Goal: Book appointment/travel/reservation

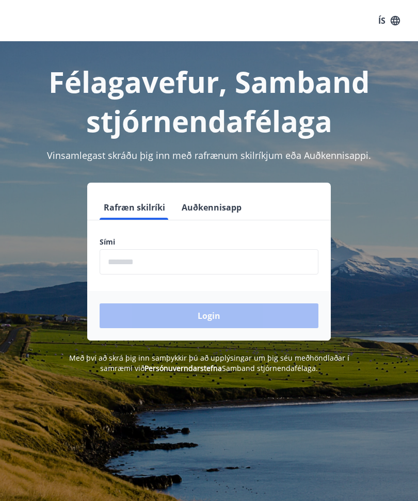
click at [116, 257] on input "phone" at bounding box center [209, 261] width 219 height 25
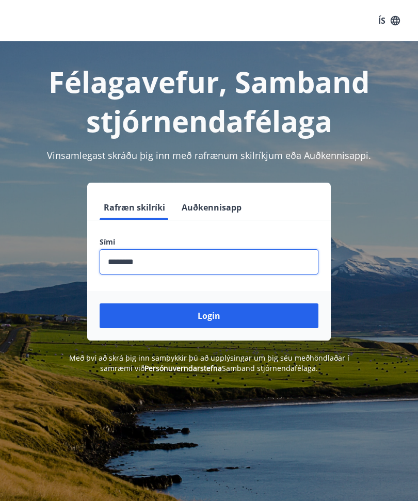
type input "********"
click at [187, 316] on button "Login" at bounding box center [209, 315] width 219 height 25
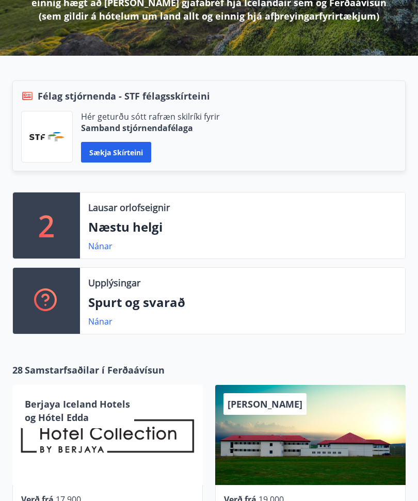
scroll to position [211, 0]
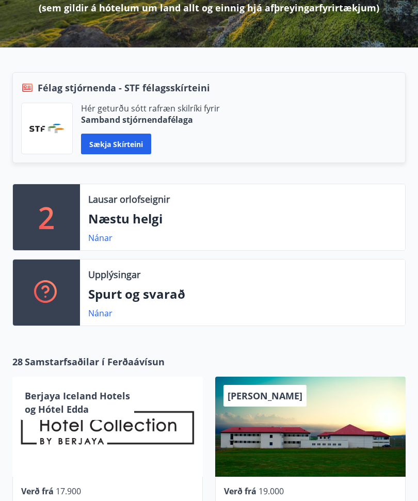
click at [91, 218] on p "Næstu helgi" at bounding box center [242, 219] width 309 height 18
click at [94, 235] on link "Nánar" at bounding box center [100, 237] width 24 height 11
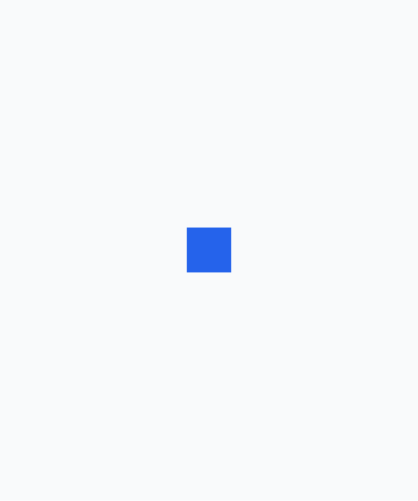
scroll to position [1, 0]
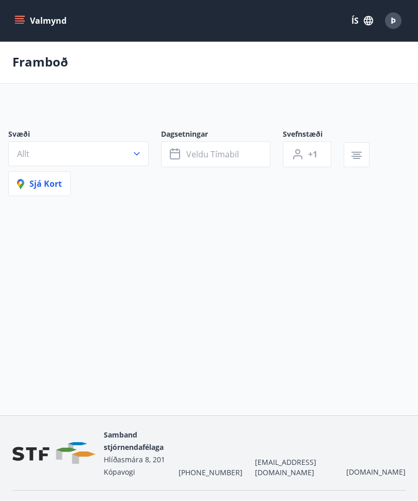
type input "*"
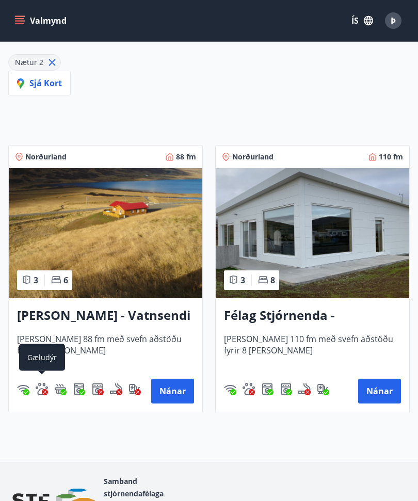
scroll to position [148, 0]
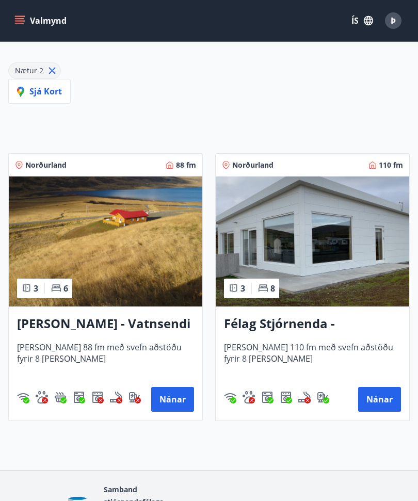
click at [383, 397] on button "Nánar" at bounding box center [379, 399] width 43 height 25
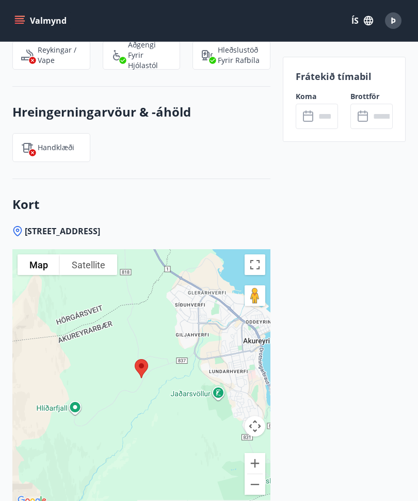
scroll to position [1553, 0]
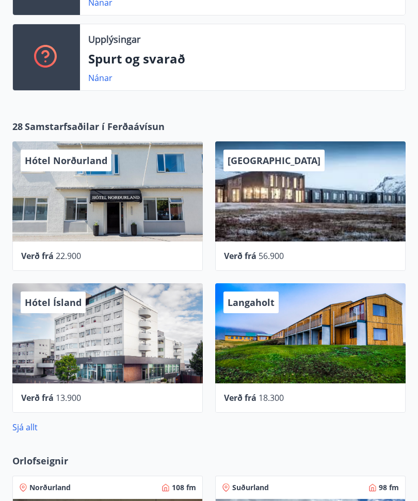
scroll to position [443, 0]
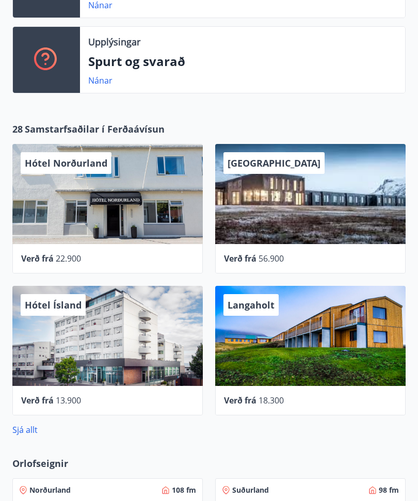
click at [45, 211] on div "Hótel Norðurland" at bounding box center [107, 194] width 190 height 100
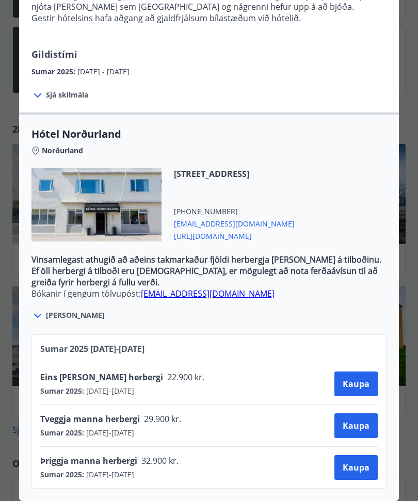
scroll to position [214, 0]
click at [40, 317] on icon at bounding box center [37, 316] width 12 height 12
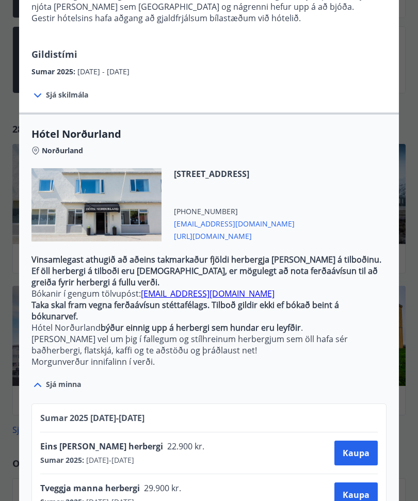
click at [39, 379] on icon at bounding box center [37, 385] width 12 height 12
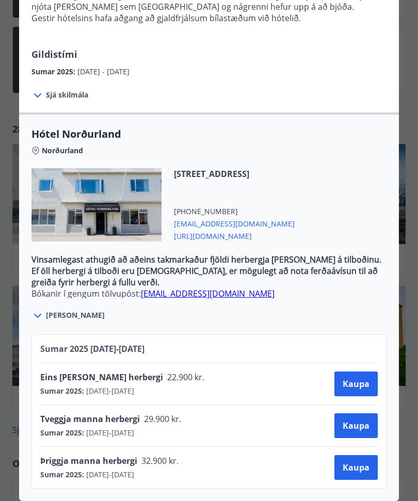
click at [351, 380] on span "Kaupa" at bounding box center [356, 383] width 27 height 11
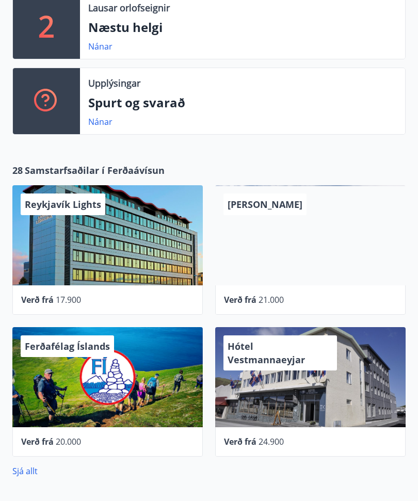
scroll to position [401, 0]
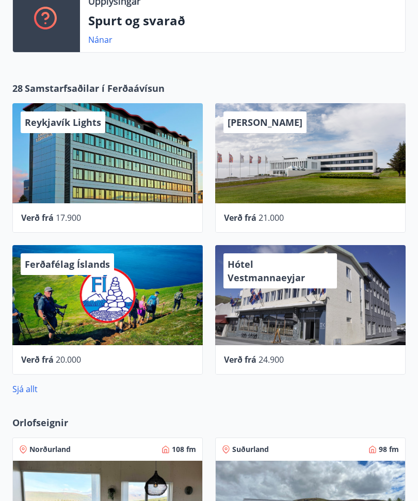
click at [24, 393] on link "Sjá allt" at bounding box center [24, 388] width 25 height 11
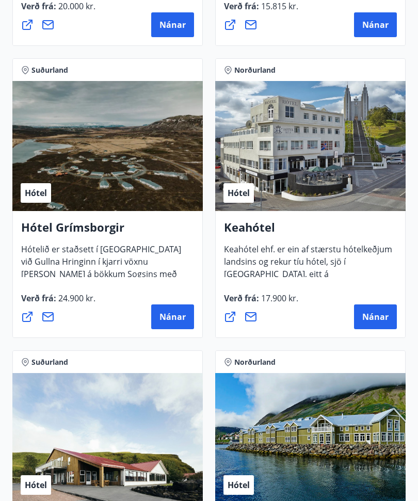
scroll to position [721, 0]
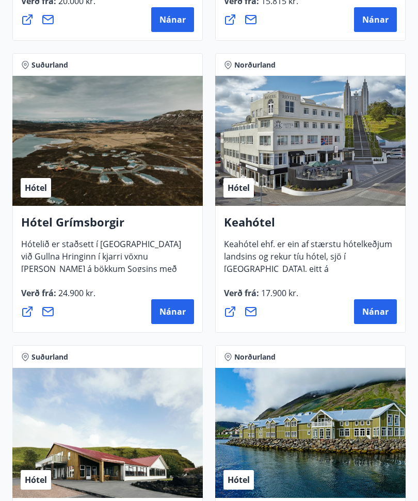
click at [366, 313] on span "Nánar" at bounding box center [375, 311] width 26 height 11
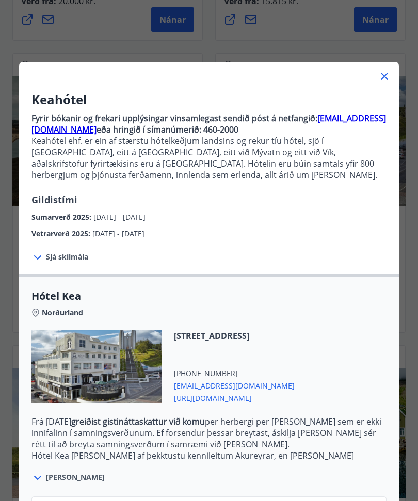
scroll to position [0, 0]
click at [388, 72] on icon at bounding box center [384, 76] width 12 height 12
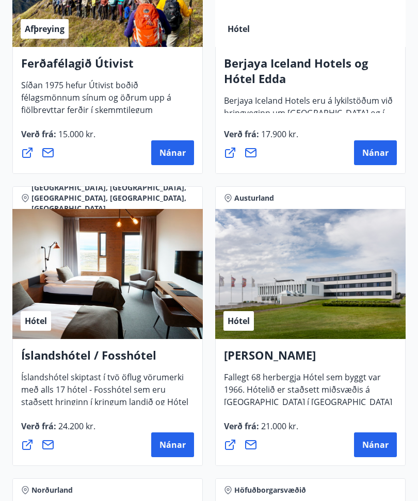
scroll to position [1767, 0]
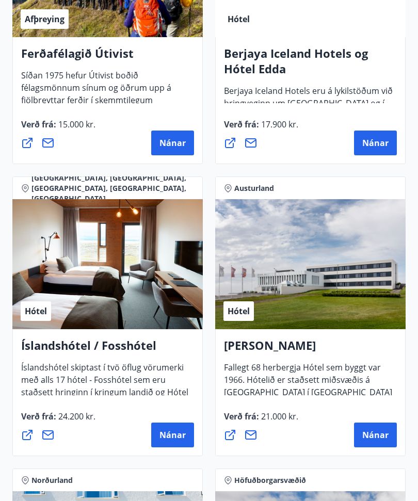
click at [159, 440] on span "Nánar" at bounding box center [172, 434] width 26 height 11
